Goal: Transaction & Acquisition: Register for event/course

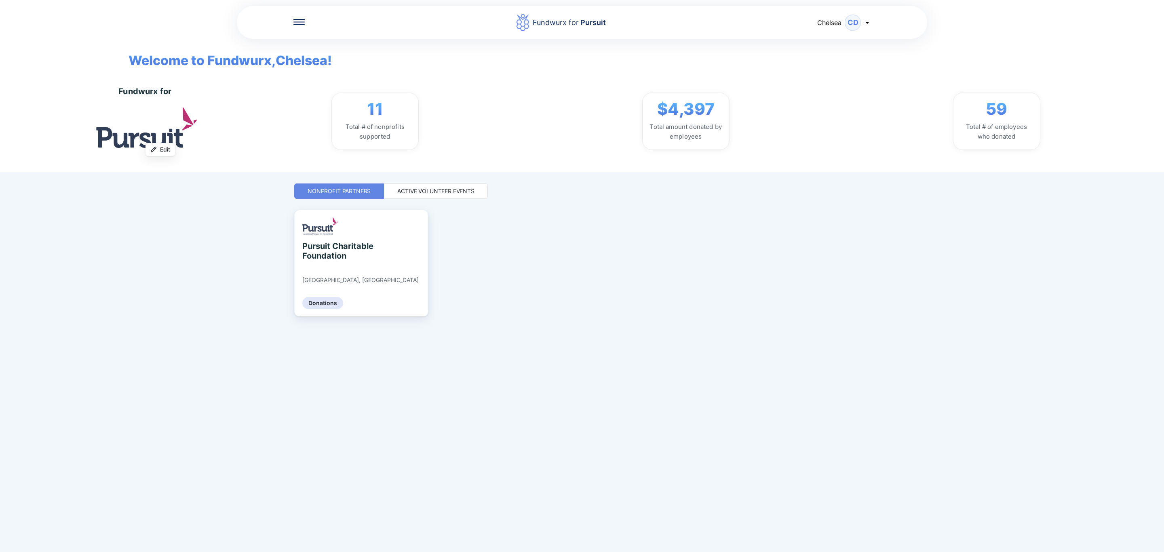
click at [458, 189] on div "Active Volunteer Events" at bounding box center [435, 191] width 77 height 8
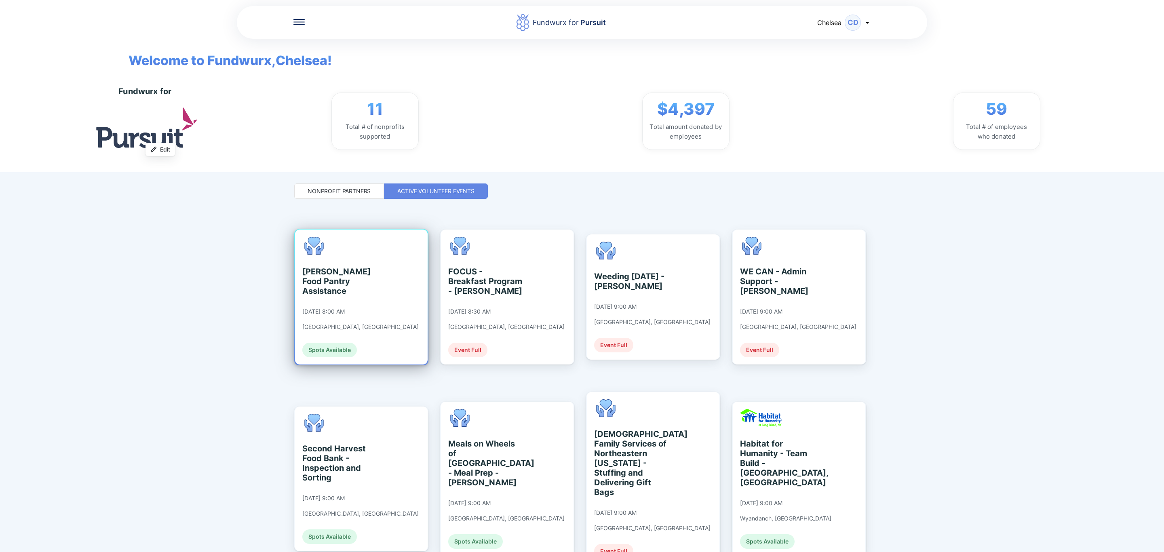
click at [382, 282] on div "[PERSON_NAME] Food Pantry Assistance [DATE] 8:00 AM [GEOGRAPHIC_DATA], [GEOGRAP…" at bounding box center [361, 297] width 133 height 135
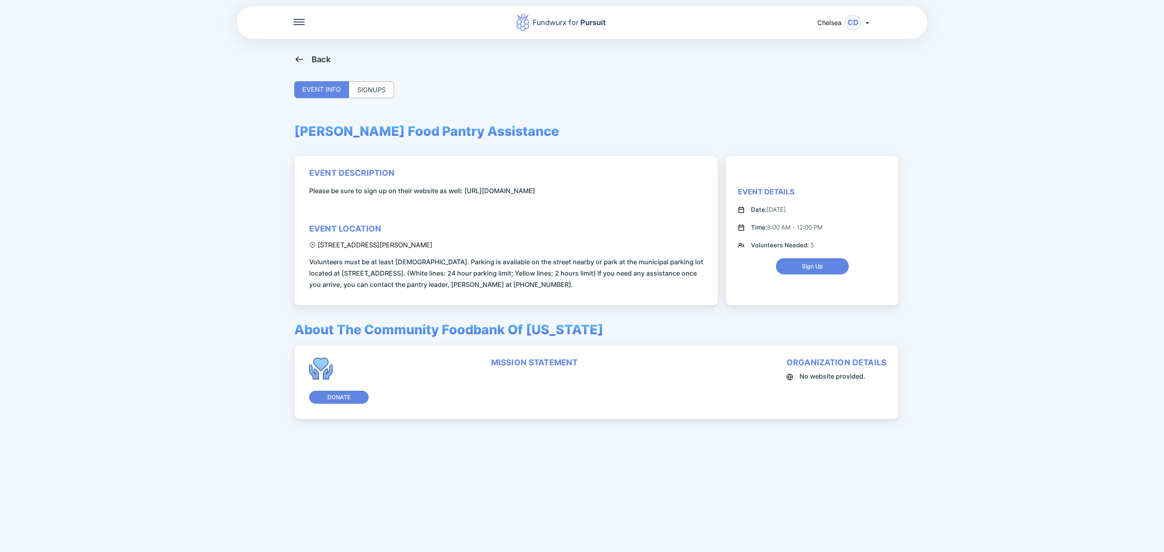
click at [376, 91] on div "SIGNUPS" at bounding box center [371, 89] width 45 height 17
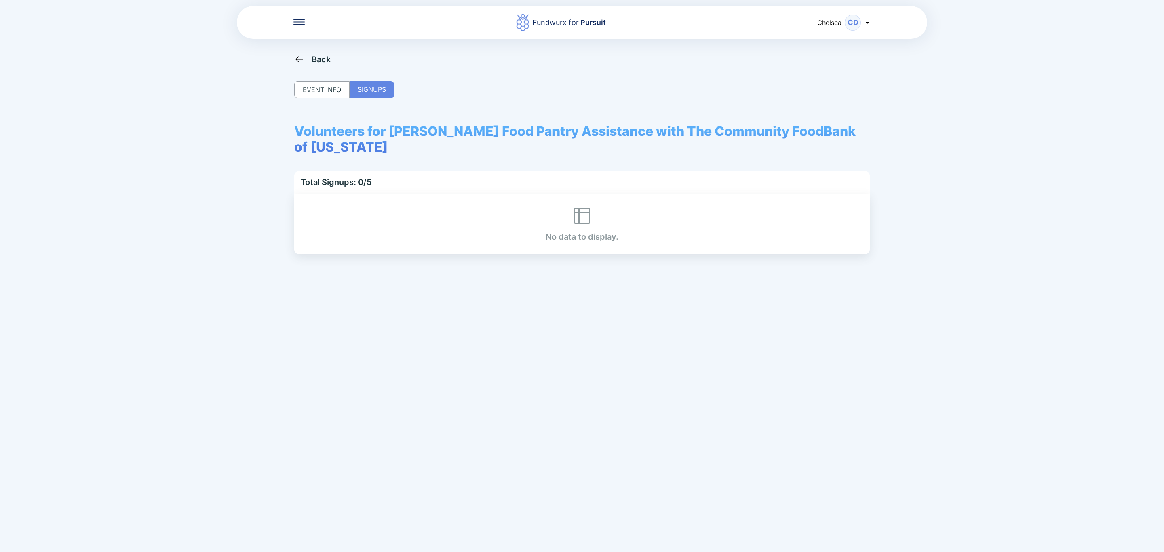
click at [304, 59] on div "Back" at bounding box center [312, 59] width 37 height 10
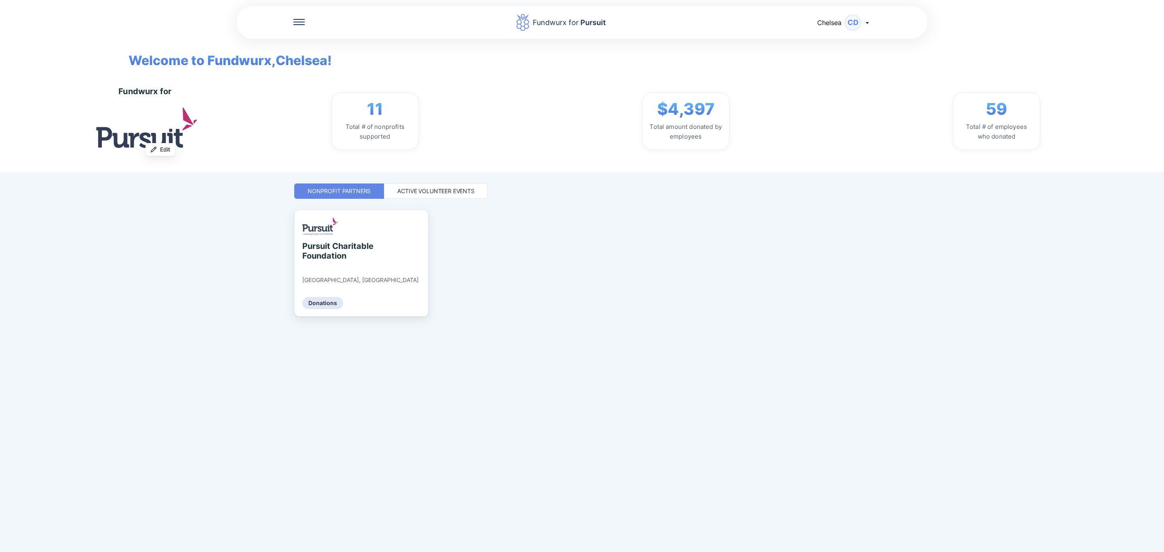
click at [419, 194] on div "Active Volunteer Events" at bounding box center [435, 191] width 77 height 8
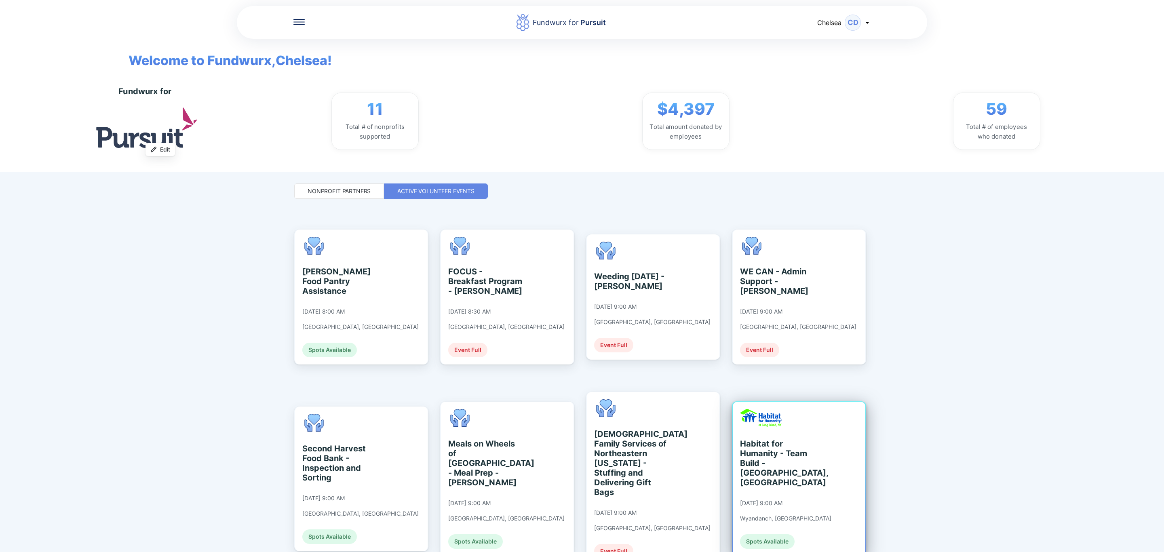
click at [794, 456] on div "Habitat for Humanity - Team Build - [GEOGRAPHIC_DATA], [GEOGRAPHIC_DATA]" at bounding box center [777, 463] width 74 height 48
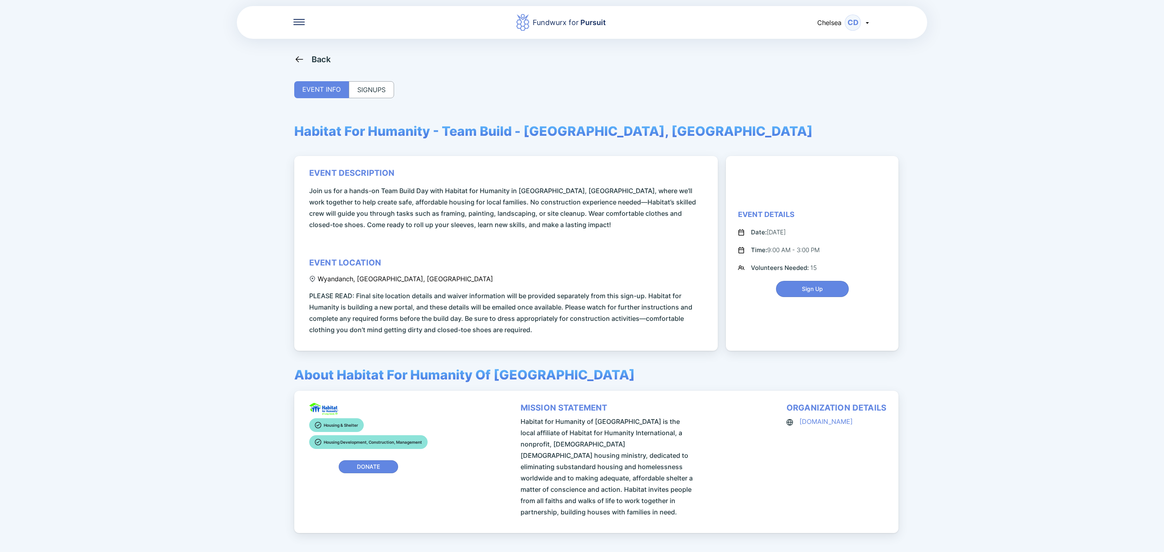
click at [386, 92] on div "SIGNUPS" at bounding box center [371, 89] width 45 height 17
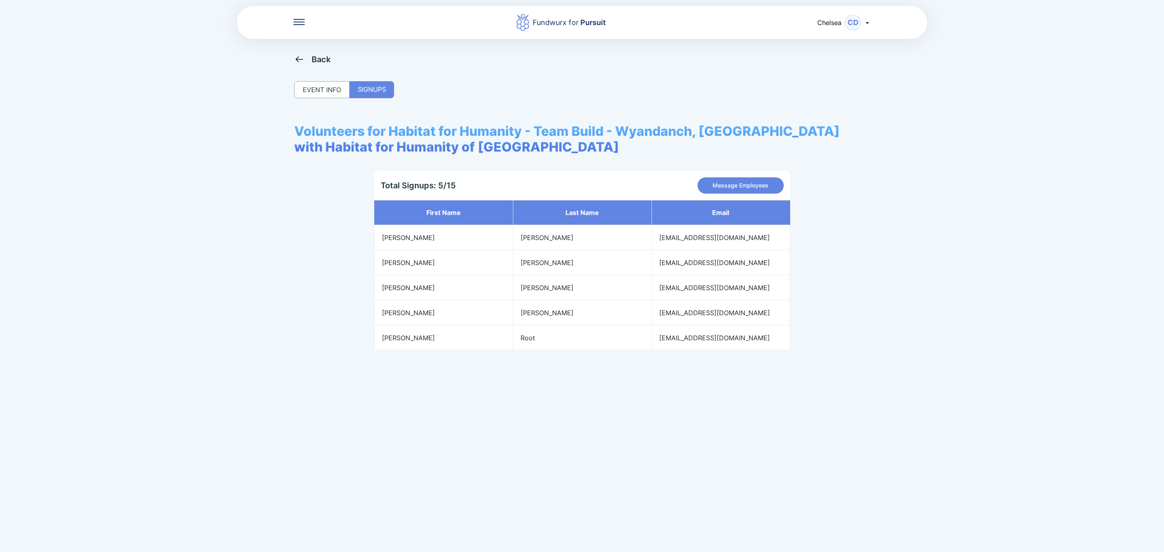
click at [308, 52] on div "Fundwurx for Pursuit Chelsea CD Back EVENT INFO SIGNUPS Volunteers for Habitat …" at bounding box center [582, 276] width 1164 height 552
click at [314, 61] on div "Back" at bounding box center [321, 60] width 19 height 10
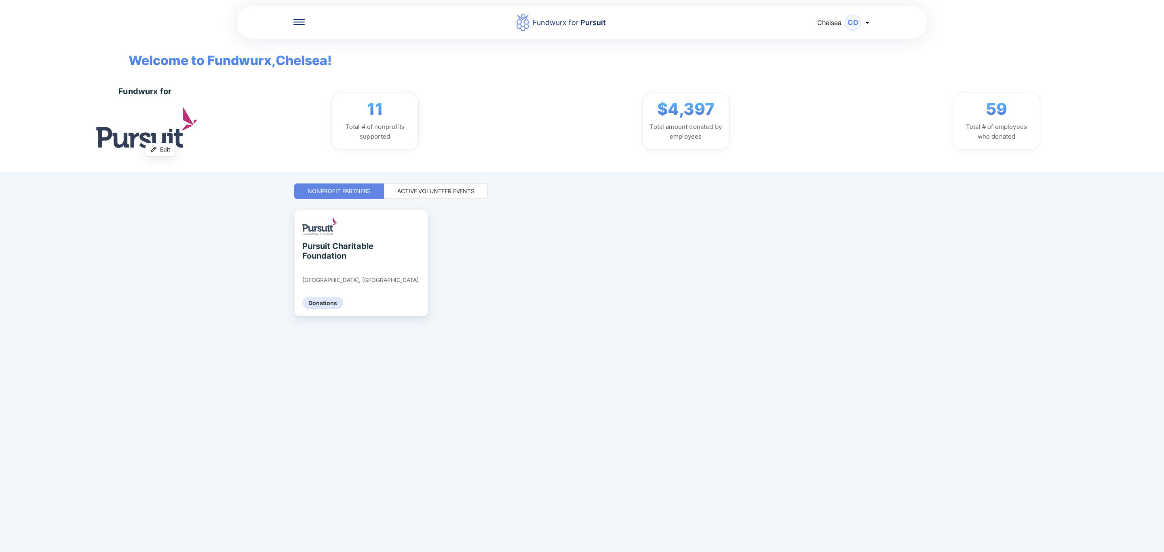
click at [467, 193] on div "Active Volunteer Events" at bounding box center [435, 191] width 77 height 8
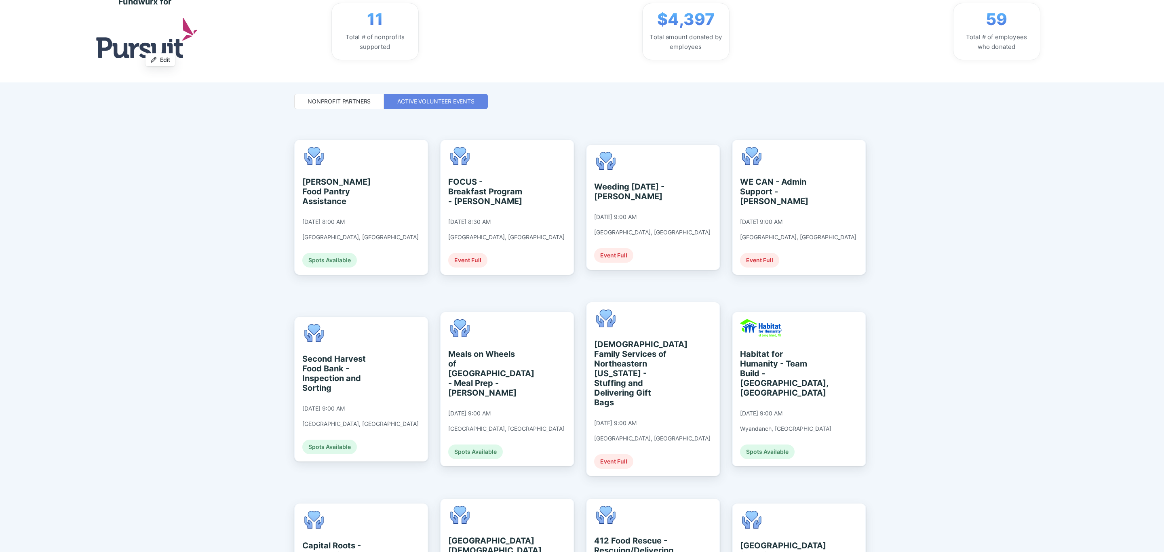
scroll to position [121, 0]
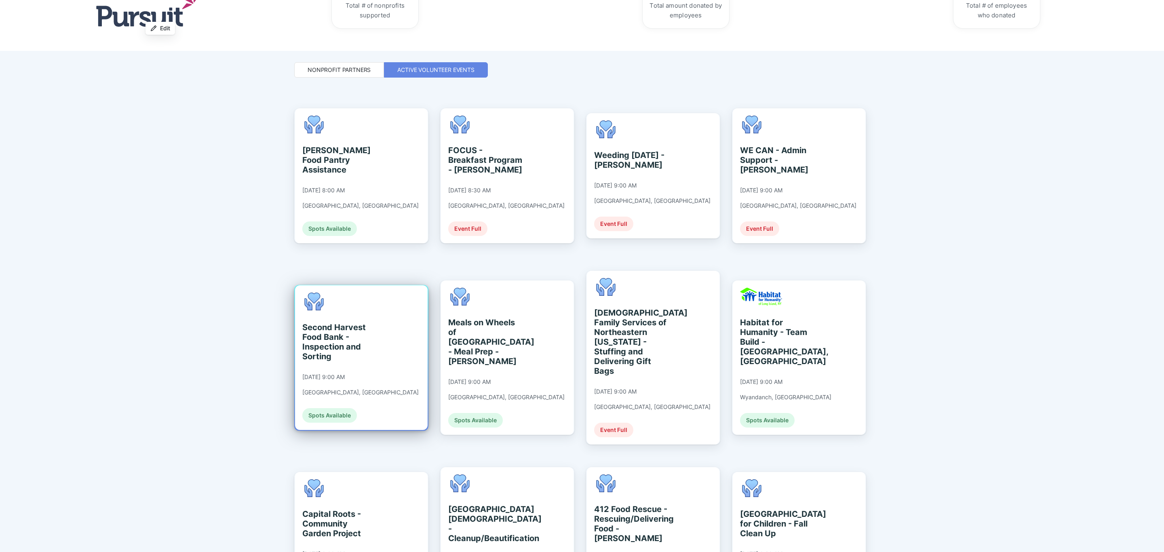
click at [364, 376] on div "Second Harvest Food Bank - Inspection and Sorting [DATE] 9:00 AM [GEOGRAPHIC_DA…" at bounding box center [360, 358] width 116 height 130
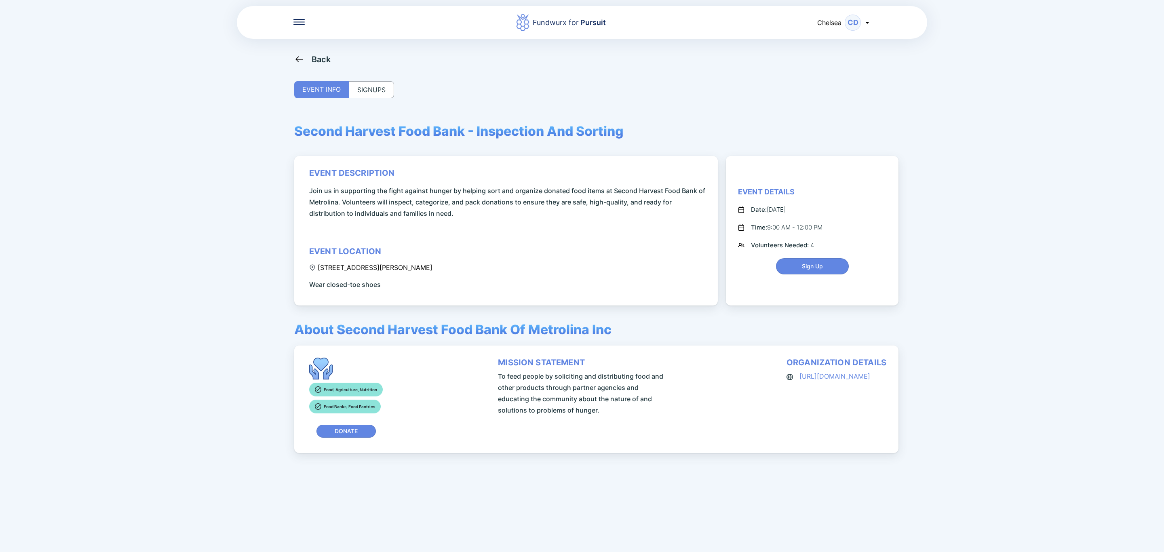
click at [369, 96] on div "SIGNUPS" at bounding box center [371, 89] width 45 height 17
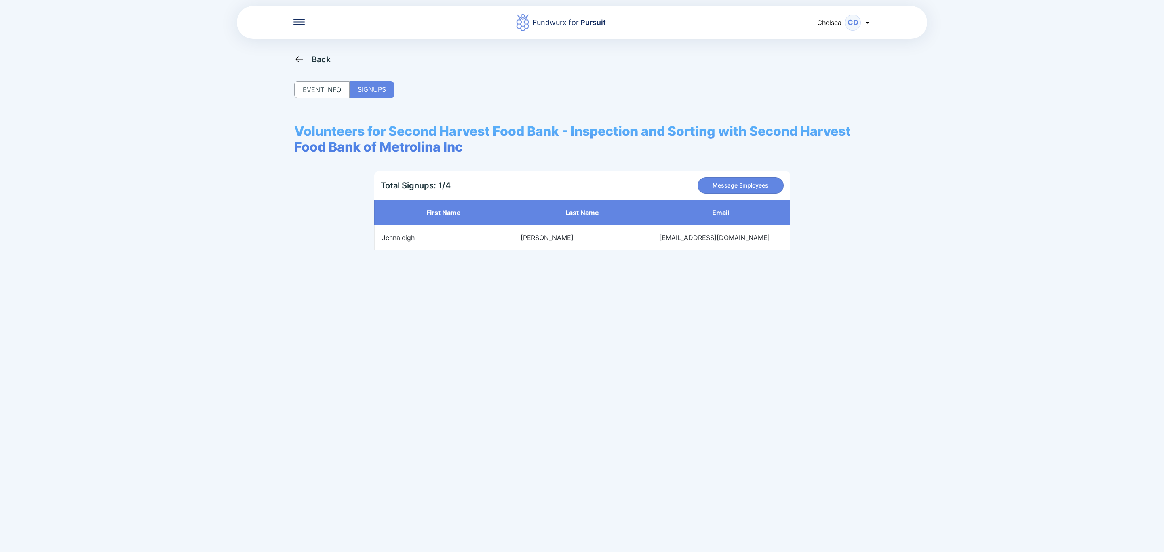
click at [316, 63] on div "Back" at bounding box center [321, 60] width 19 height 10
